Goal: Navigation & Orientation: Understand site structure

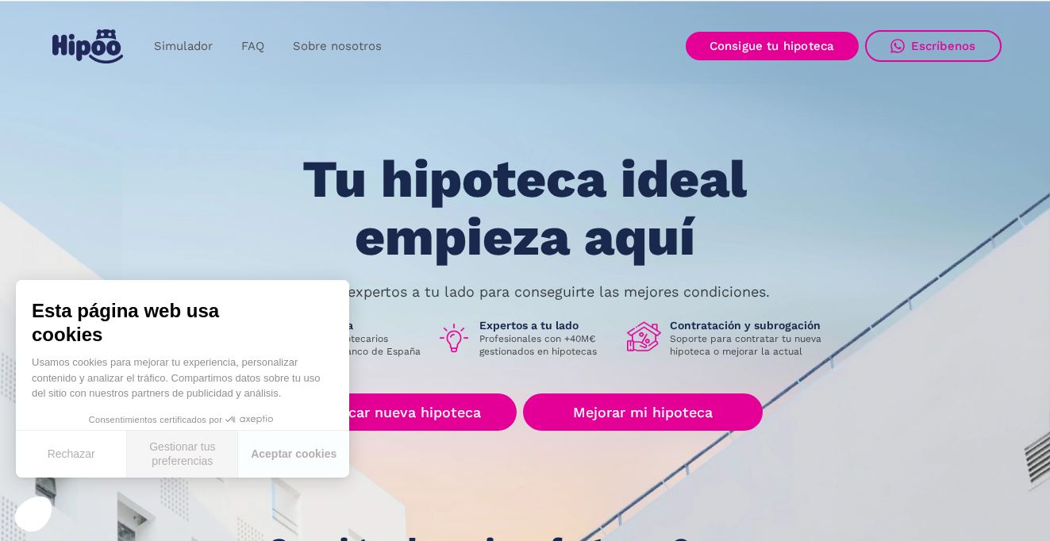
click at [183, 455] on button "Gestionar tus preferencias" at bounding box center [182, 454] width 111 height 47
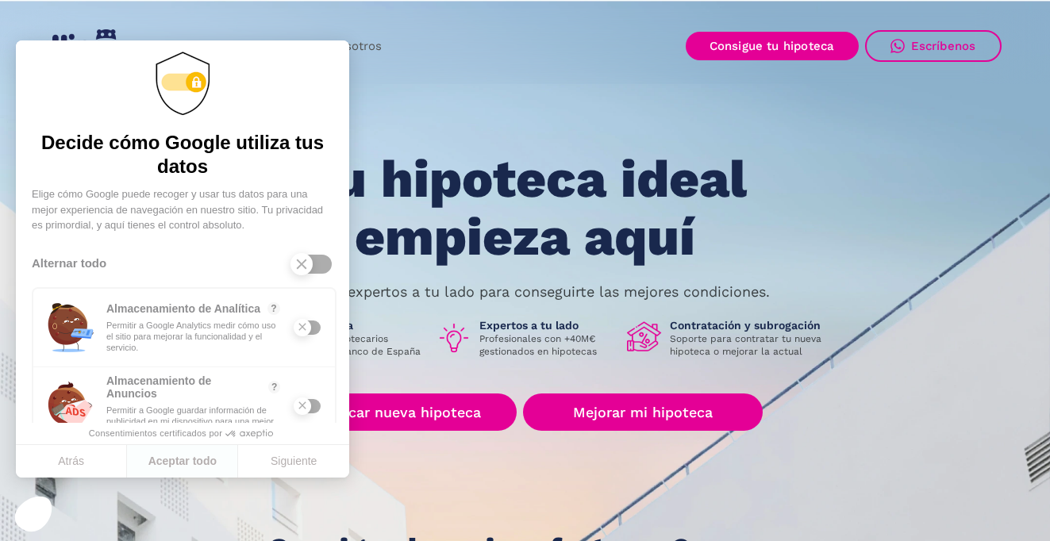
click at [455, 58] on div "Simulador FAQ Sobre nosotros Buscar nueva hipoteca Mejorar mi hipoteca Login Ac…" at bounding box center [525, 46] width 952 height 47
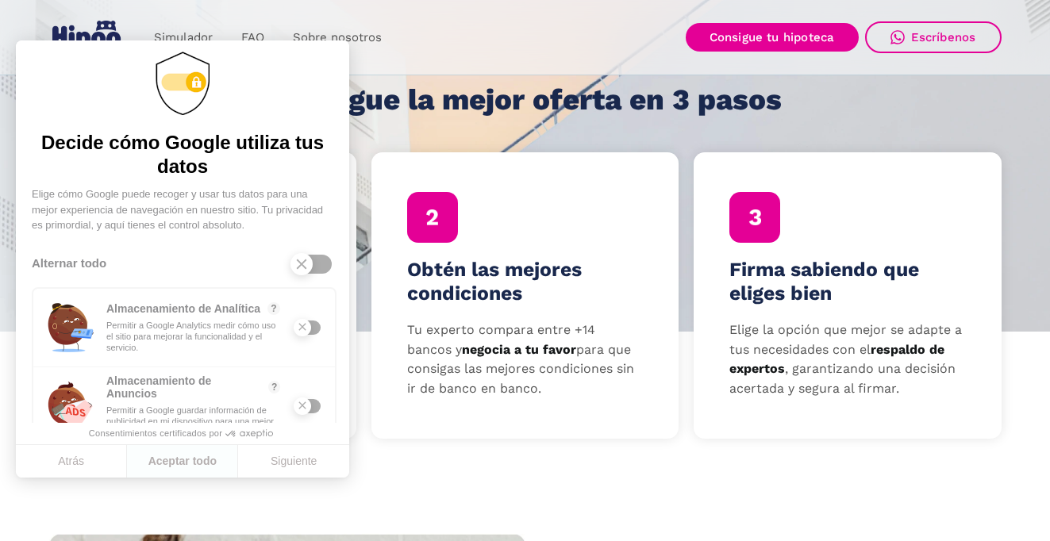
click at [321, 263] on div at bounding box center [312, 264] width 40 height 19
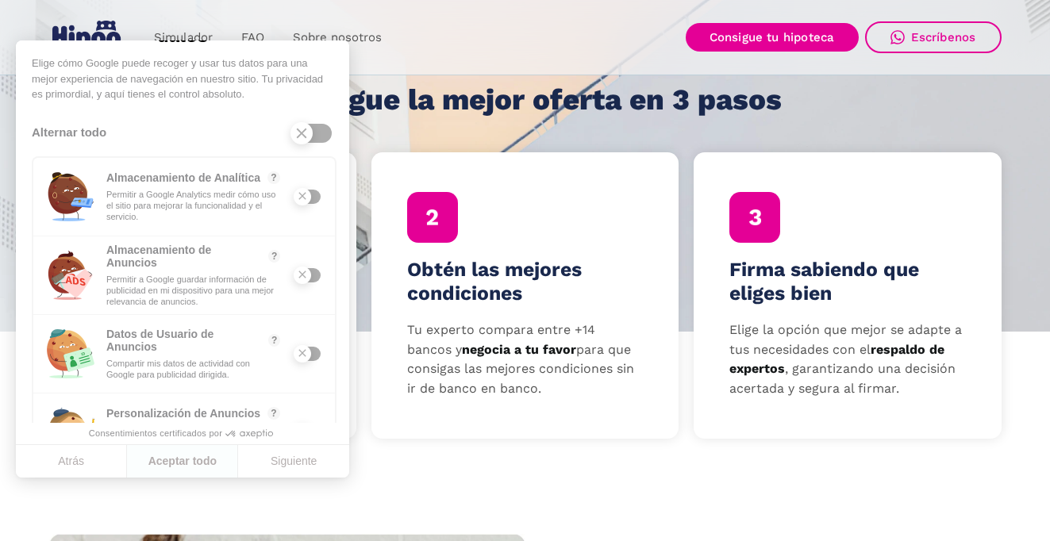
scroll to position [133, 0]
click at [313, 272] on div at bounding box center [307, 274] width 25 height 14
click at [313, 351] on div at bounding box center [307, 352] width 25 height 14
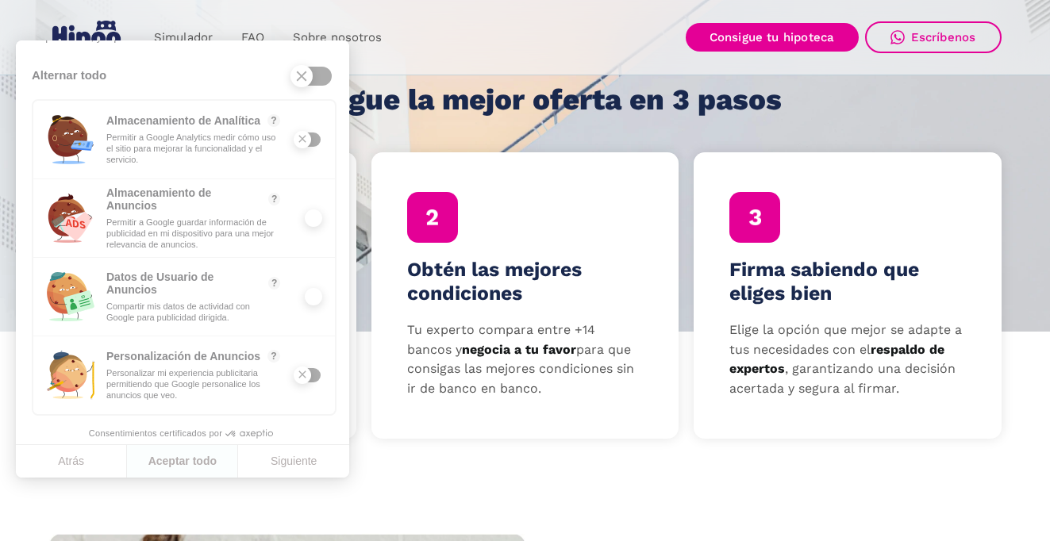
click at [313, 372] on div at bounding box center [307, 375] width 25 height 14
click at [313, 137] on div at bounding box center [307, 140] width 25 height 14
click at [61, 460] on button "Atrás" at bounding box center [71, 461] width 111 height 33
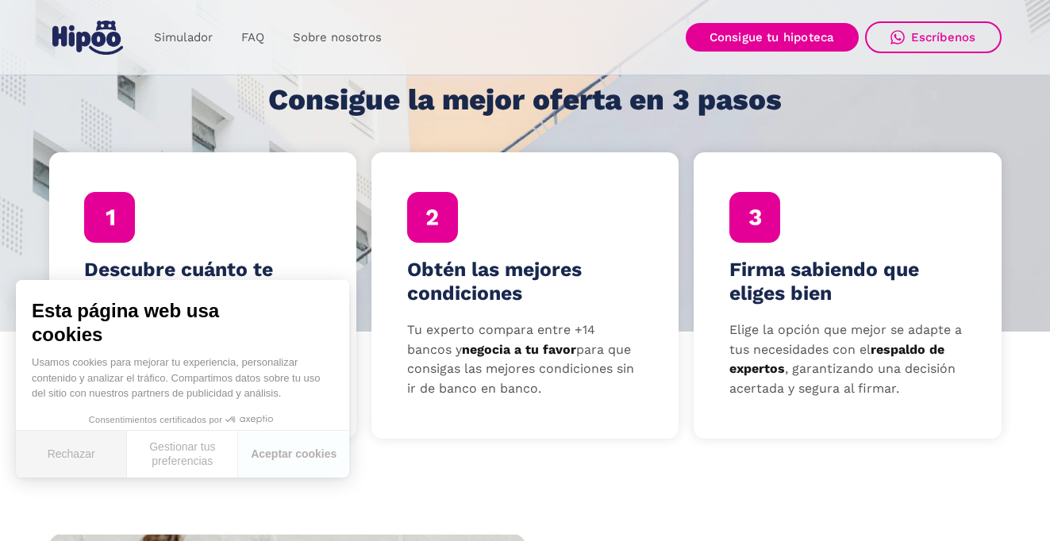
click at [70, 451] on button "Rechazar" at bounding box center [71, 454] width 111 height 47
